Goal: Information Seeking & Learning: Learn about a topic

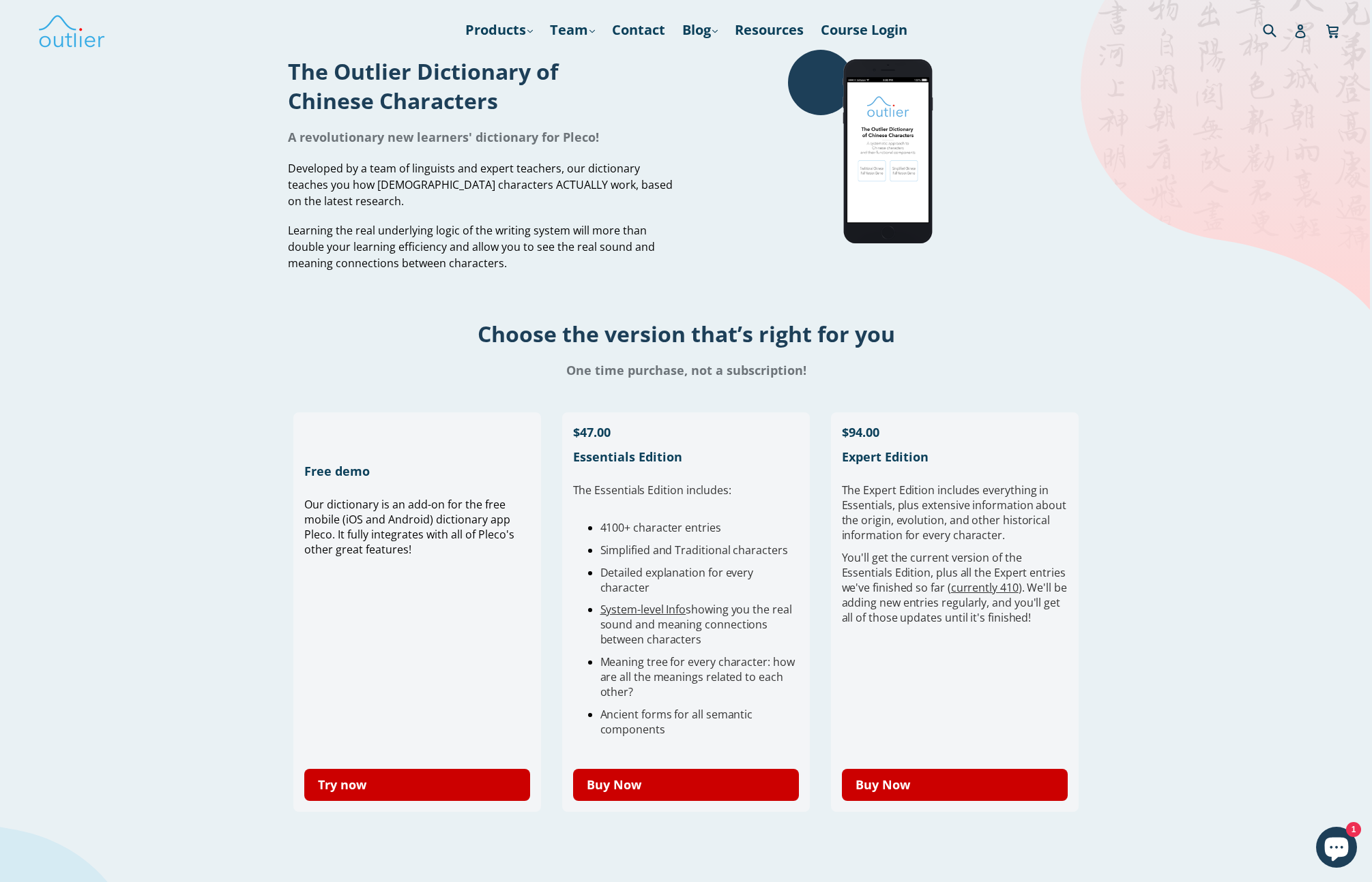
click at [1087, 358] on div "One time purchase, not a subscription!" at bounding box center [686, 370] width 1372 height 30
click at [399, 784] on link "Try now" at bounding box center [417, 784] width 226 height 32
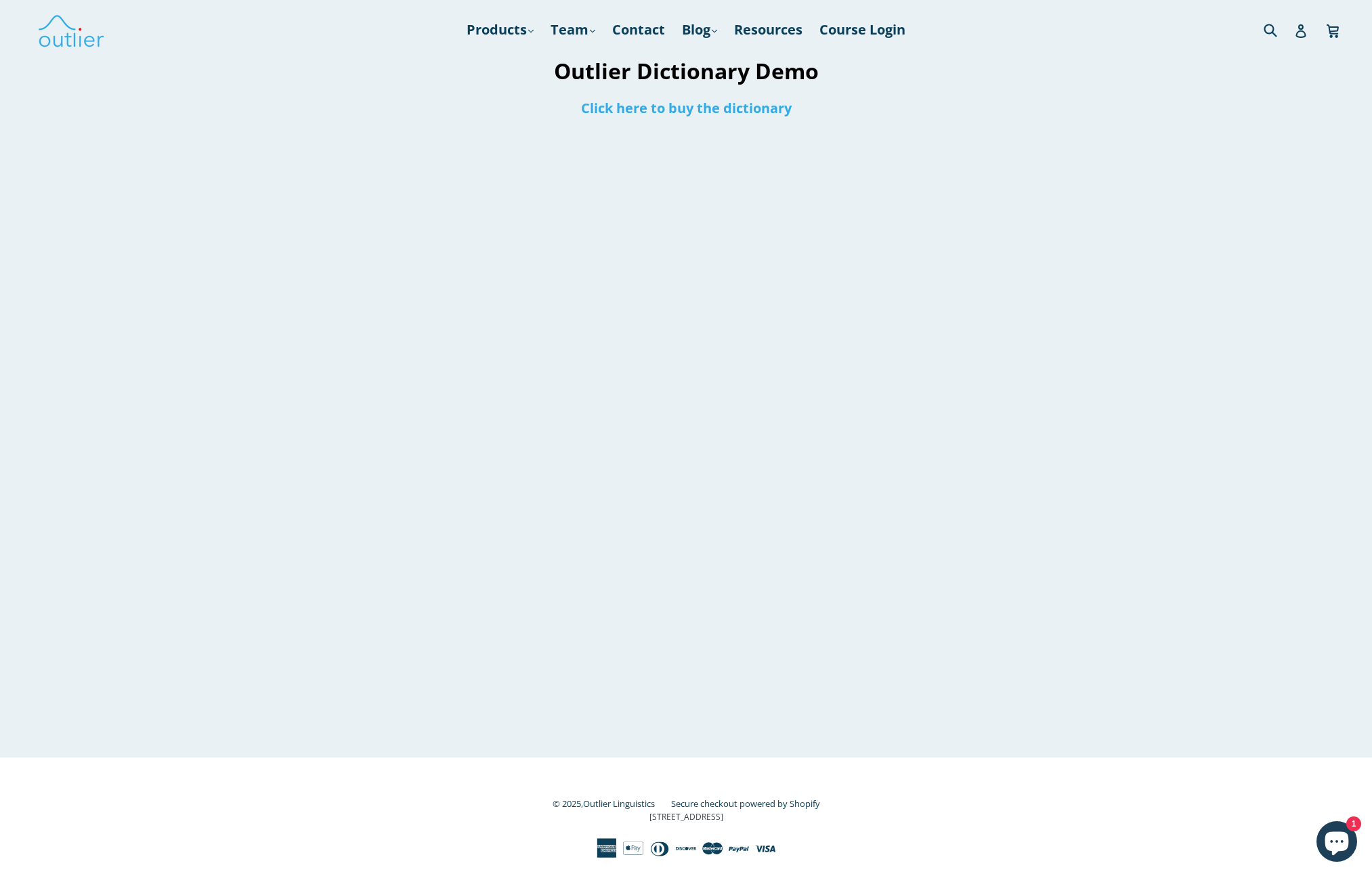
click at [1014, 380] on div at bounding box center [686, 440] width 673 height 634
click at [950, 399] on div at bounding box center [686, 440] width 673 height 634
